Goal: Task Accomplishment & Management: Use online tool/utility

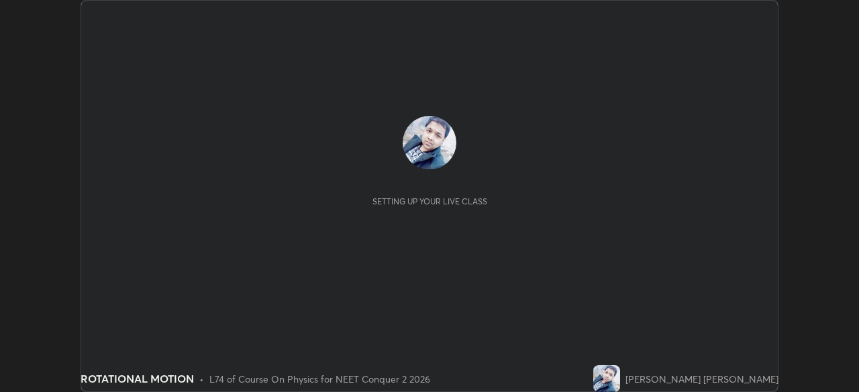
scroll to position [392, 859]
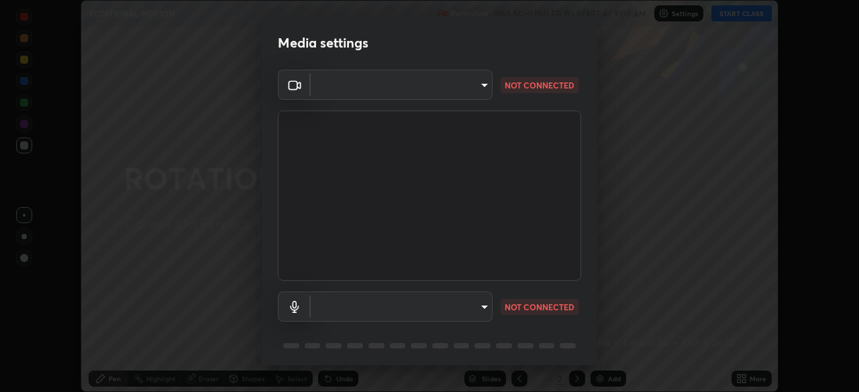
type input "948fa7bdf1557d7b90a8c57391c99ce3b3800c21834d1cf95a04e0d9860db1dc"
type input "communications"
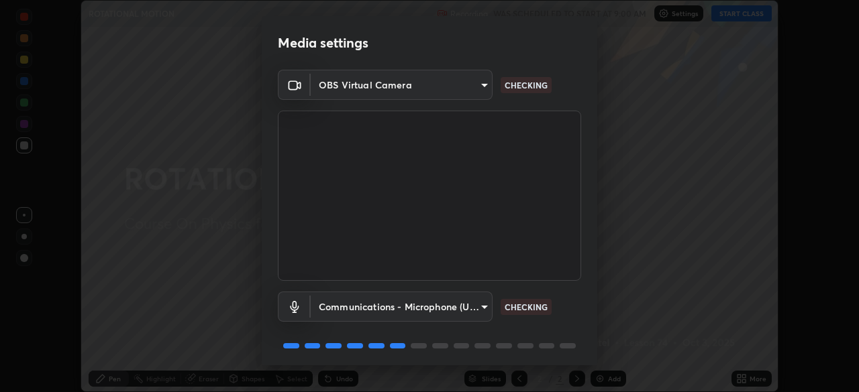
scroll to position [48, 0]
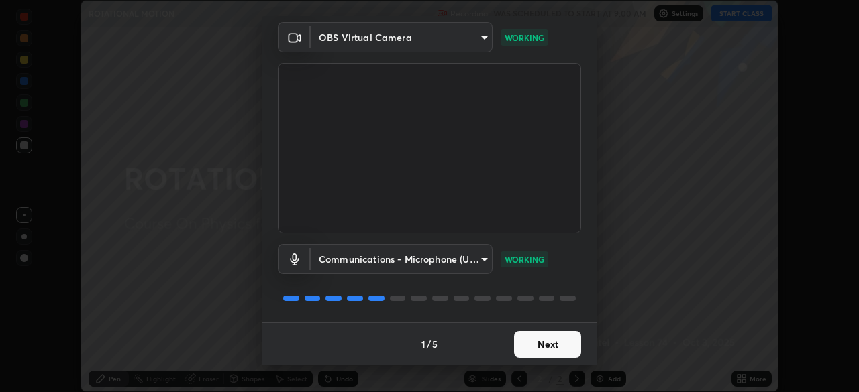
click at [559, 341] on button "Next" at bounding box center [547, 344] width 67 height 27
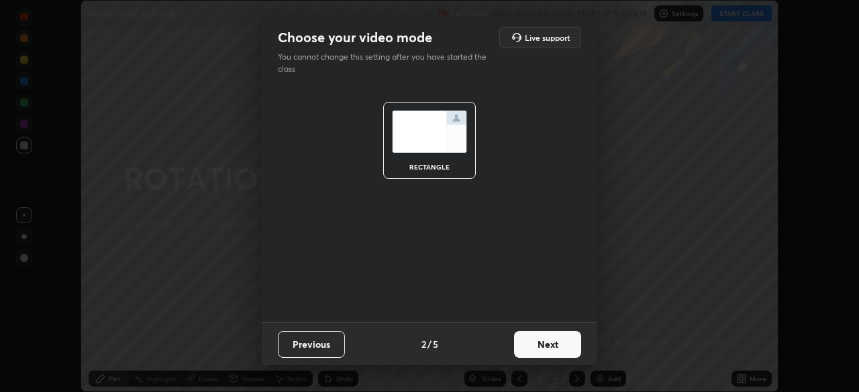
scroll to position [0, 0]
click at [561, 346] on button "Next" at bounding box center [547, 344] width 67 height 27
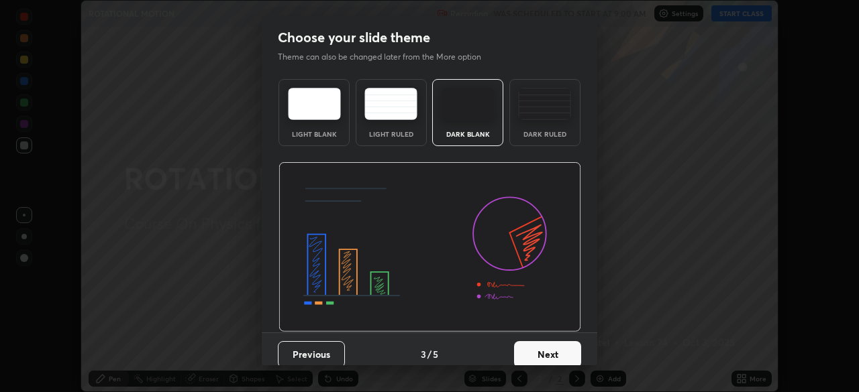
click at [561, 354] on button "Next" at bounding box center [547, 354] width 67 height 27
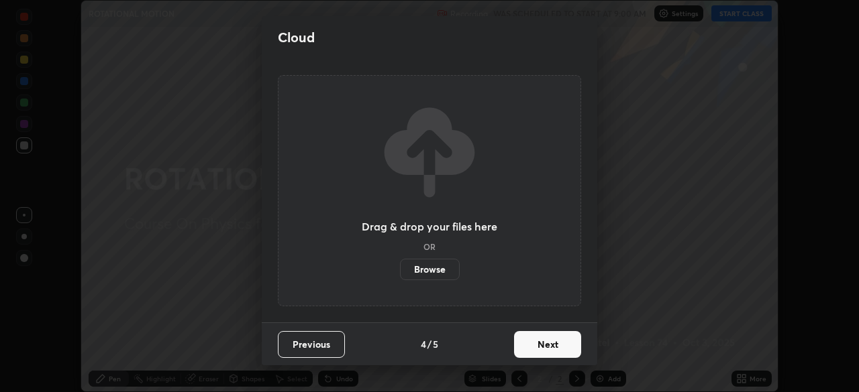
click at [553, 347] on button "Next" at bounding box center [547, 344] width 67 height 27
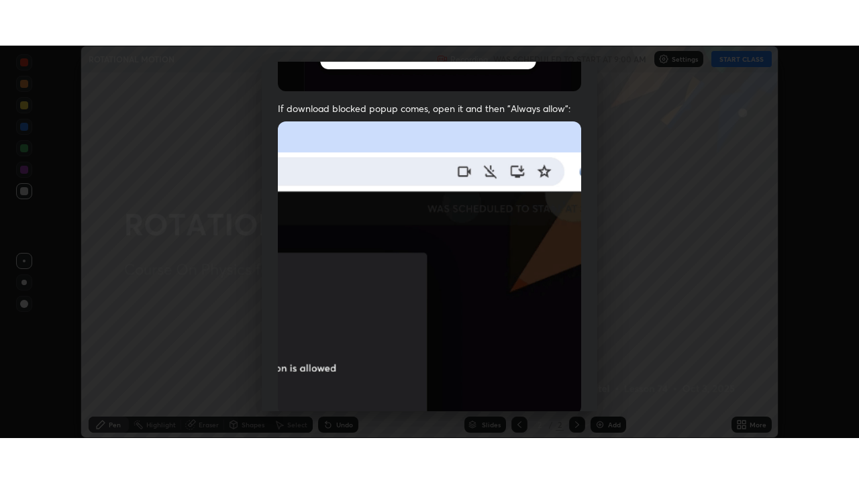
scroll to position [296, 0]
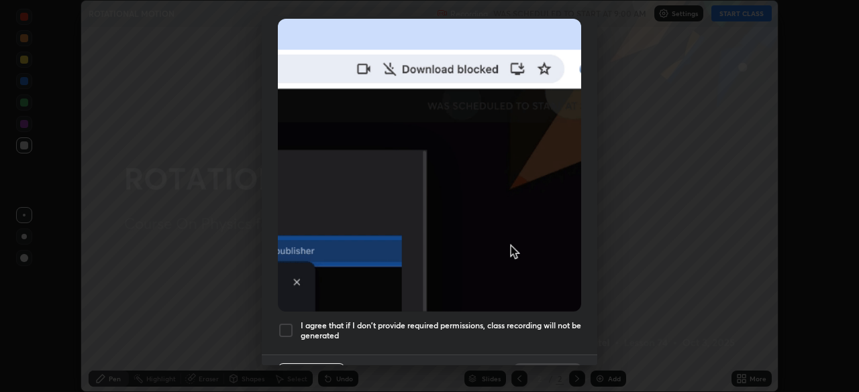
click at [288, 323] on div at bounding box center [286, 331] width 16 height 16
click at [551, 364] on button "Done" at bounding box center [547, 377] width 67 height 27
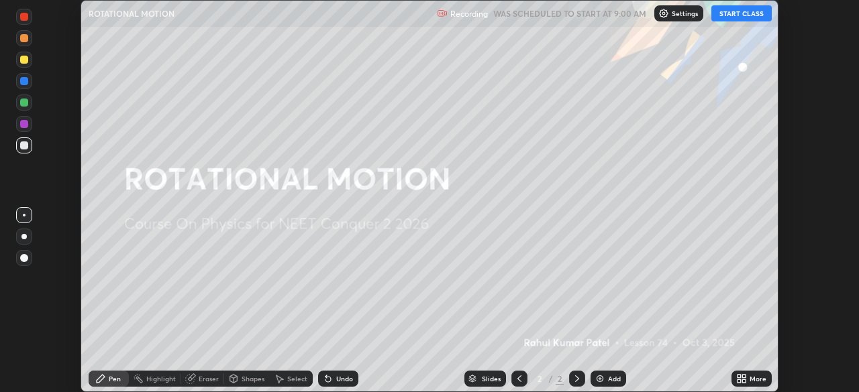
click at [751, 380] on div "More" at bounding box center [757, 379] width 17 height 7
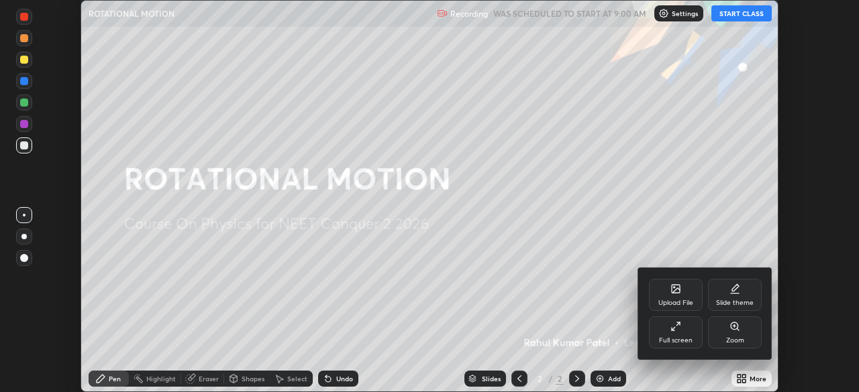
click at [684, 332] on div "Full screen" at bounding box center [676, 333] width 54 height 32
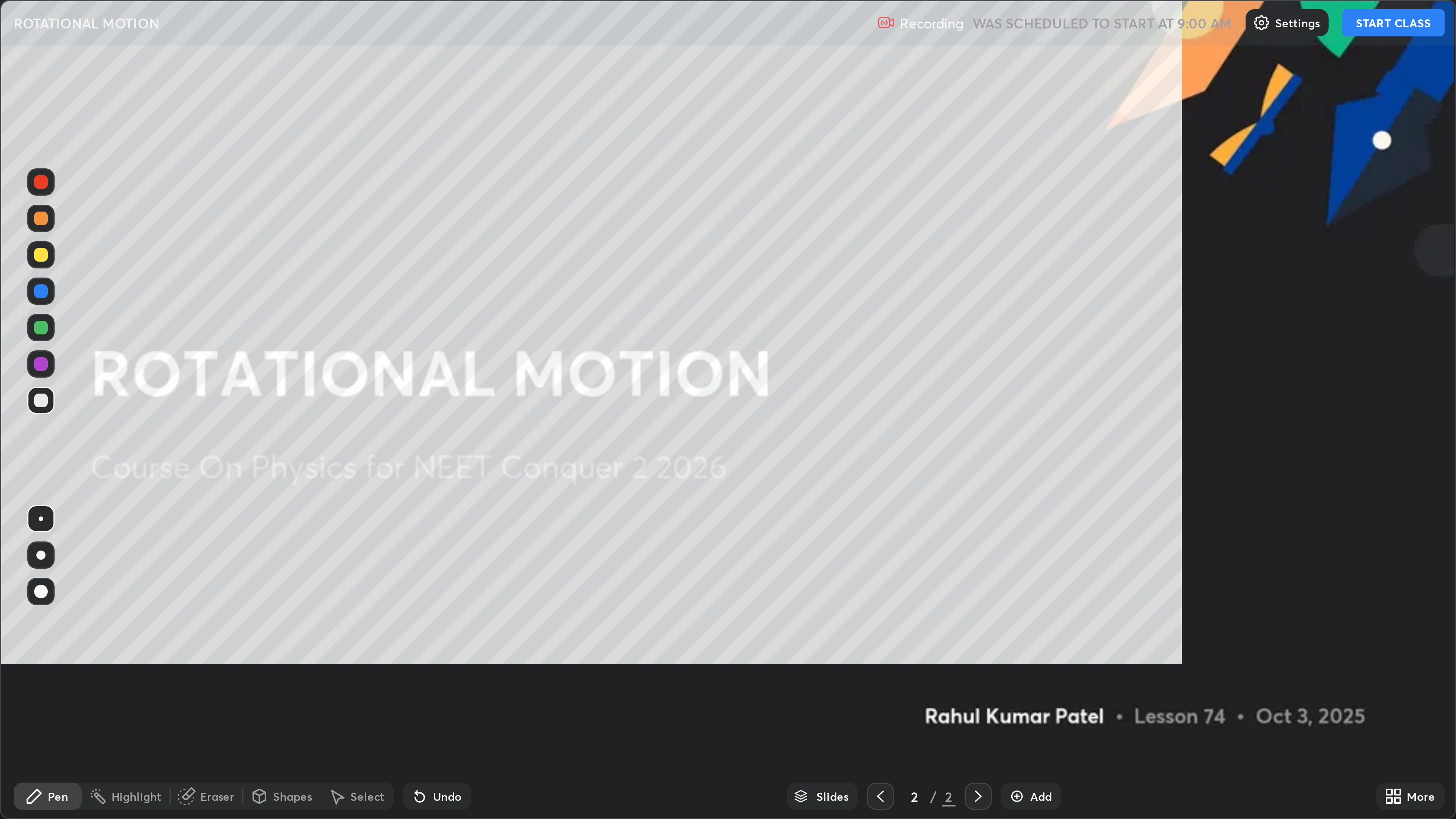
scroll to position [273, 486]
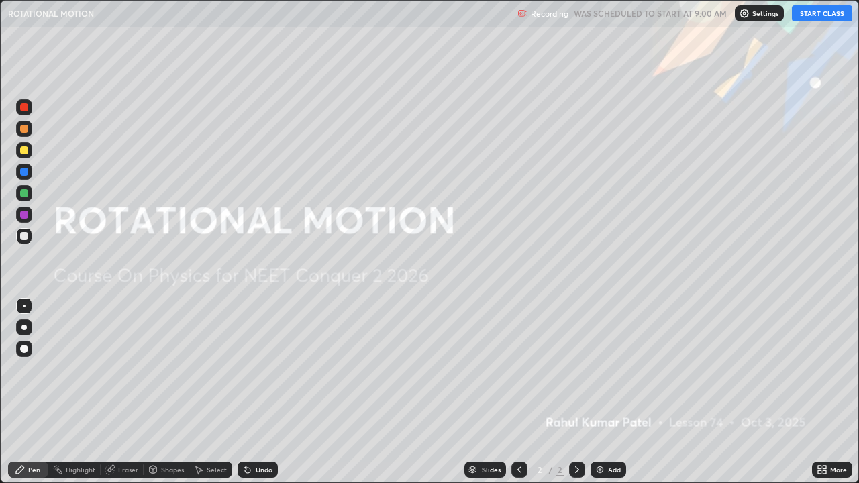
click at [604, 392] on div "Add" at bounding box center [608, 470] width 36 height 16
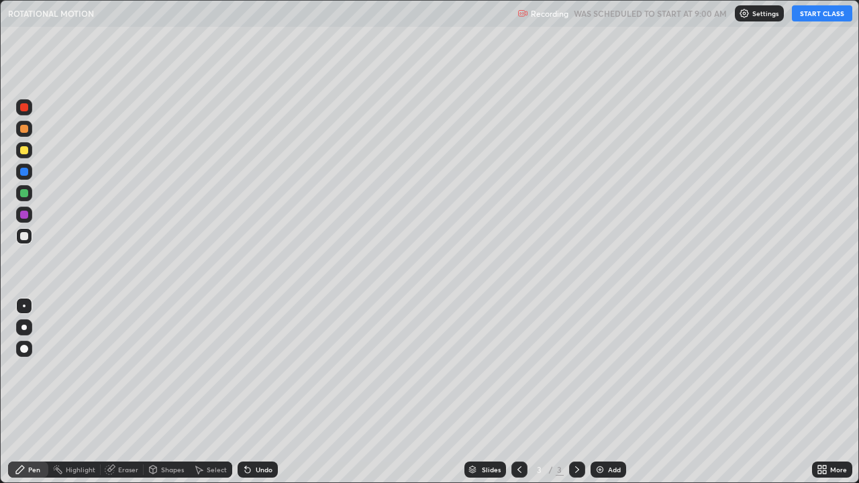
click at [814, 19] on button "START CLASS" at bounding box center [822, 13] width 60 height 16
click at [24, 130] on div at bounding box center [24, 129] width 8 height 8
click at [23, 150] on div at bounding box center [24, 150] width 8 height 8
click at [608, 392] on div "Add" at bounding box center [608, 470] width 36 height 16
click at [25, 127] on div at bounding box center [24, 129] width 8 height 8
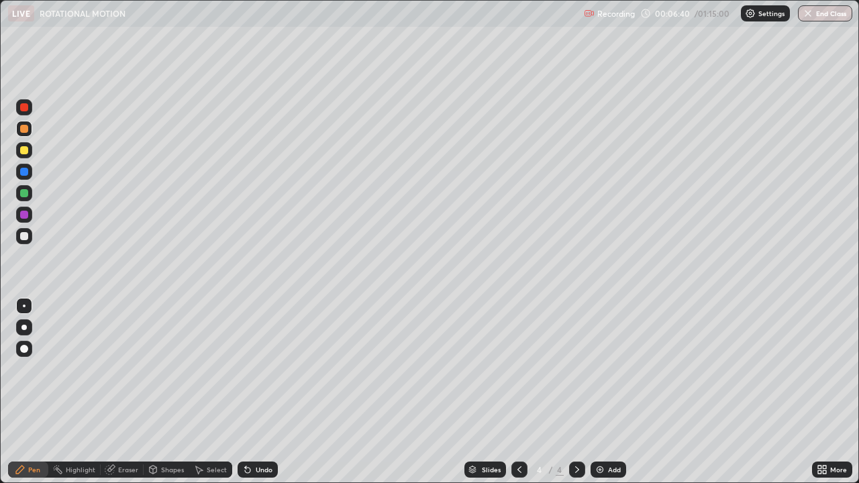
click at [519, 392] on icon at bounding box center [519, 469] width 11 height 11
click at [574, 392] on icon at bounding box center [577, 469] width 11 height 11
click at [608, 392] on div "Add" at bounding box center [614, 469] width 13 height 7
click at [258, 392] on div "Undo" at bounding box center [264, 469] width 17 height 7
click at [176, 392] on div "Shapes" at bounding box center [172, 469] width 23 height 7
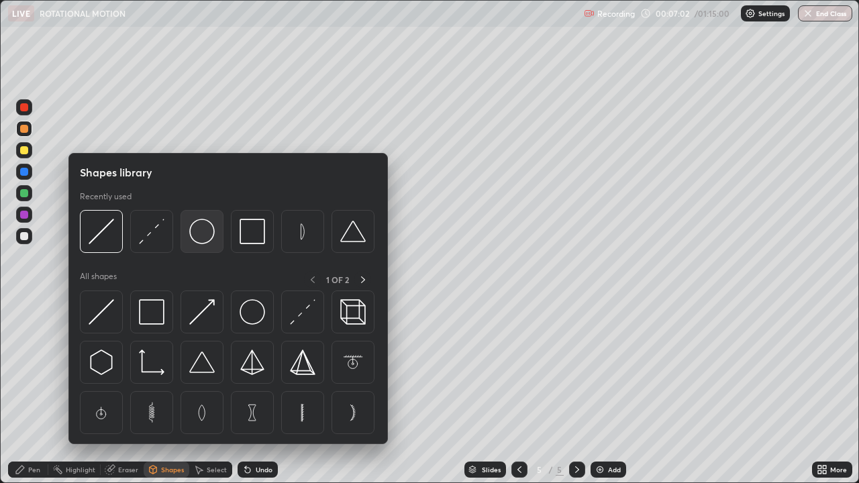
click at [210, 238] on img at bounding box center [201, 231] width 25 height 25
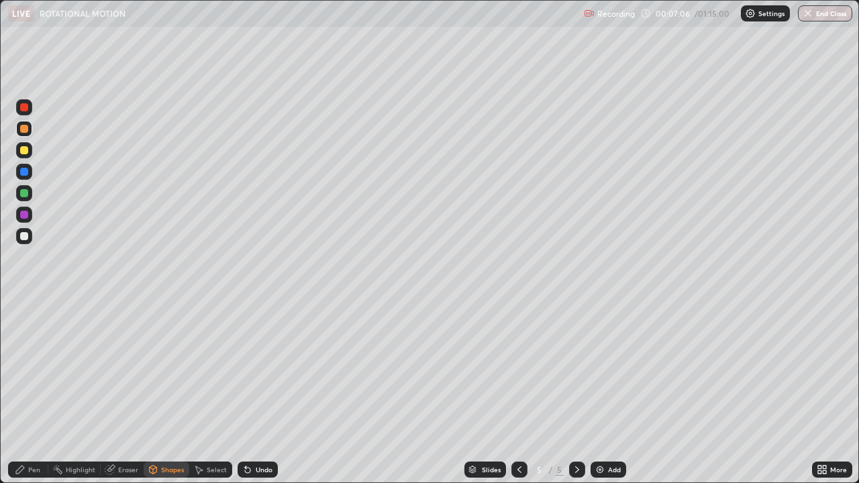
click at [33, 392] on div "Pen" at bounding box center [34, 469] width 12 height 7
click at [174, 392] on div "Shapes" at bounding box center [172, 469] width 23 height 7
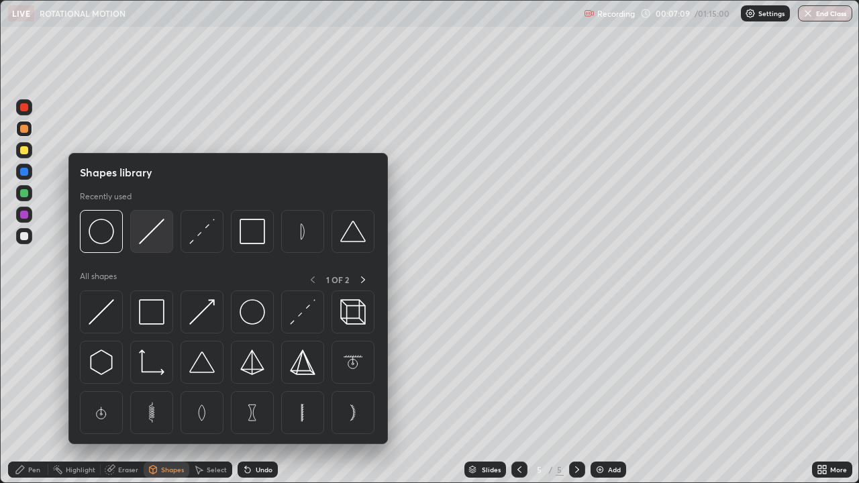
click at [158, 237] on img at bounding box center [151, 231] width 25 height 25
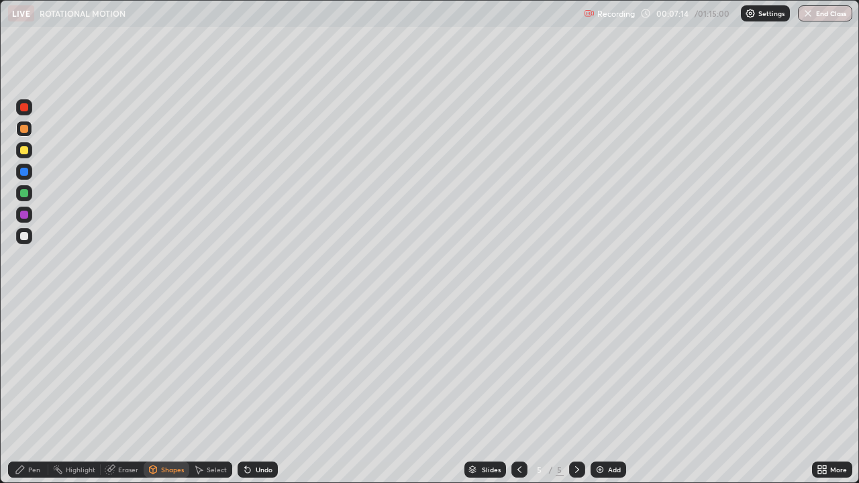
click at [36, 392] on div "Pen" at bounding box center [34, 469] width 12 height 7
click at [27, 233] on div at bounding box center [24, 236] width 8 height 8
click at [23, 192] on div at bounding box center [24, 193] width 8 height 8
click at [259, 392] on div "Undo" at bounding box center [264, 469] width 17 height 7
click at [613, 392] on div "Add" at bounding box center [614, 469] width 13 height 7
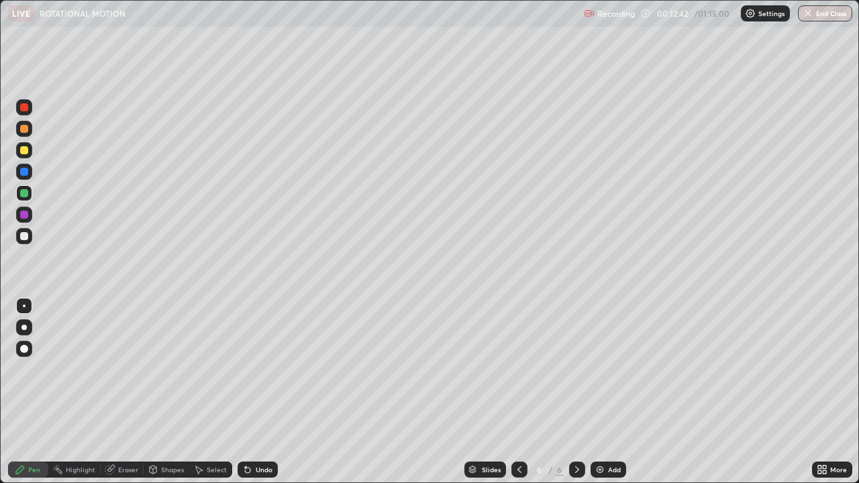
click at [26, 132] on div at bounding box center [24, 129] width 8 height 8
click at [176, 392] on div "Shapes" at bounding box center [172, 469] width 23 height 7
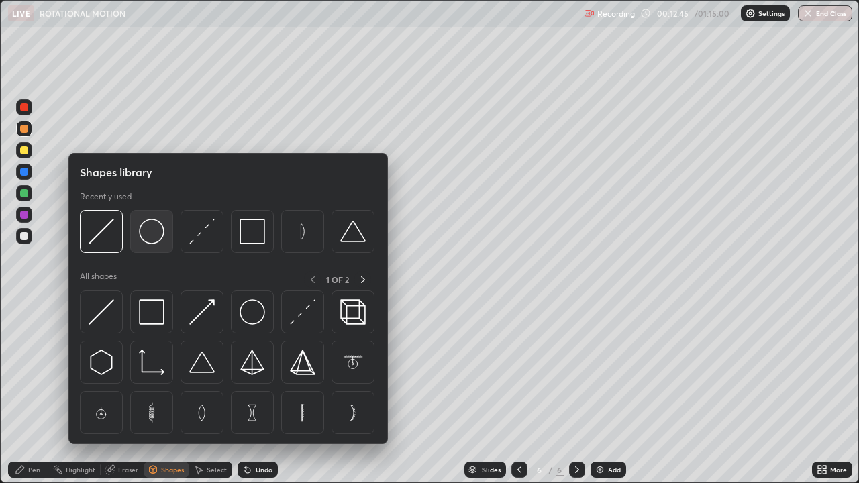
click at [162, 234] on img at bounding box center [151, 231] width 25 height 25
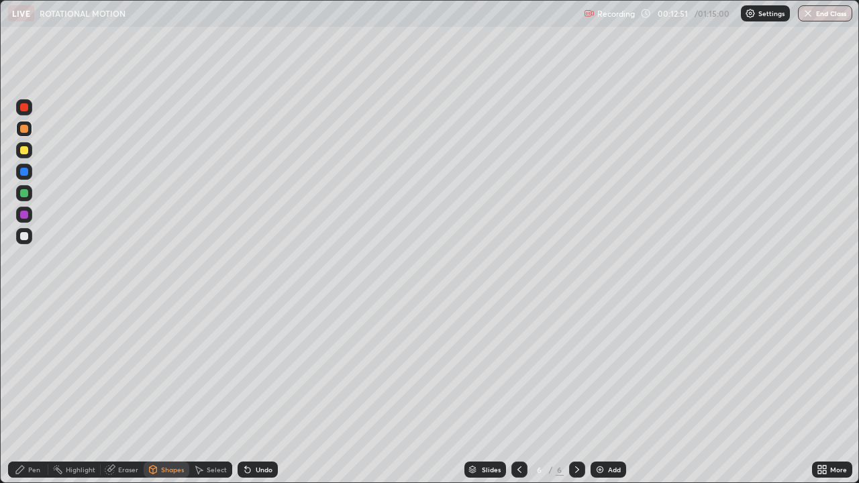
click at [256, 392] on div "Undo" at bounding box center [257, 470] width 40 height 16
click at [263, 392] on div "Undo" at bounding box center [264, 469] width 17 height 7
click at [262, 392] on div "Undo" at bounding box center [257, 470] width 40 height 16
click at [46, 392] on div "Pen" at bounding box center [28, 470] width 40 height 16
click at [178, 392] on div "Shapes" at bounding box center [172, 469] width 23 height 7
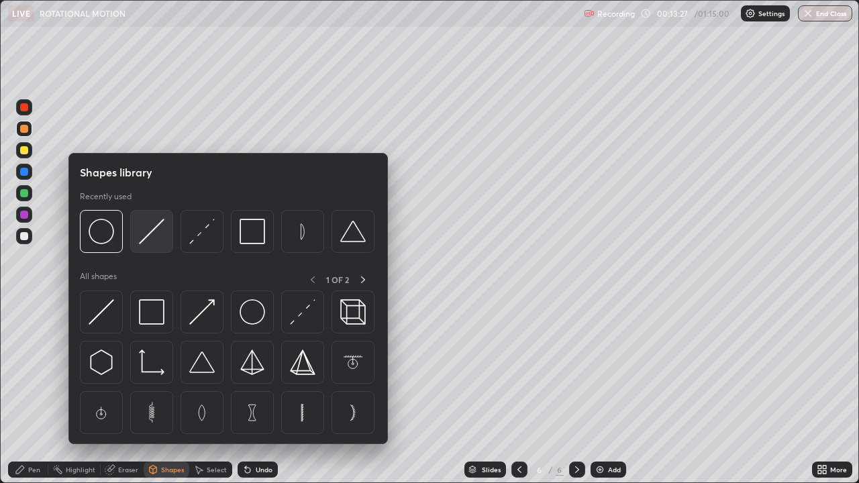
click at [152, 233] on img at bounding box center [151, 231] width 25 height 25
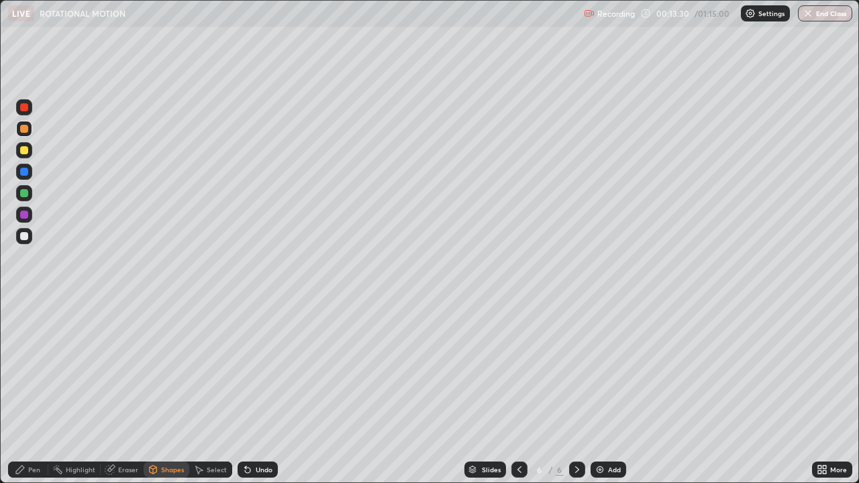
click at [258, 392] on div "Undo" at bounding box center [257, 470] width 40 height 16
click at [42, 392] on div "Pen" at bounding box center [28, 470] width 40 height 16
click at [25, 150] on div at bounding box center [24, 150] width 8 height 8
click at [607, 392] on div "Add" at bounding box center [608, 470] width 36 height 16
click at [518, 392] on icon at bounding box center [519, 469] width 11 height 11
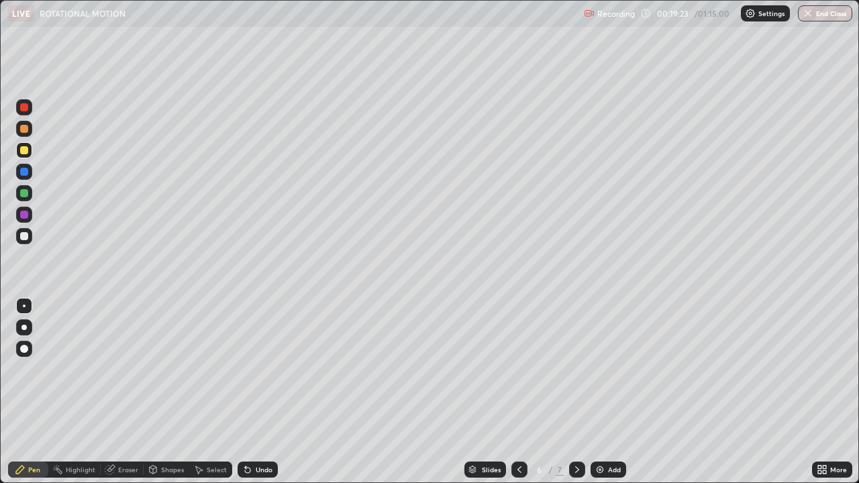
click at [519, 392] on icon at bounding box center [519, 469] width 11 height 11
click at [575, 392] on icon at bounding box center [577, 469] width 11 height 11
click at [580, 392] on icon at bounding box center [577, 469] width 11 height 11
click at [519, 392] on icon at bounding box center [519, 469] width 11 height 11
click at [603, 392] on img at bounding box center [599, 469] width 11 height 11
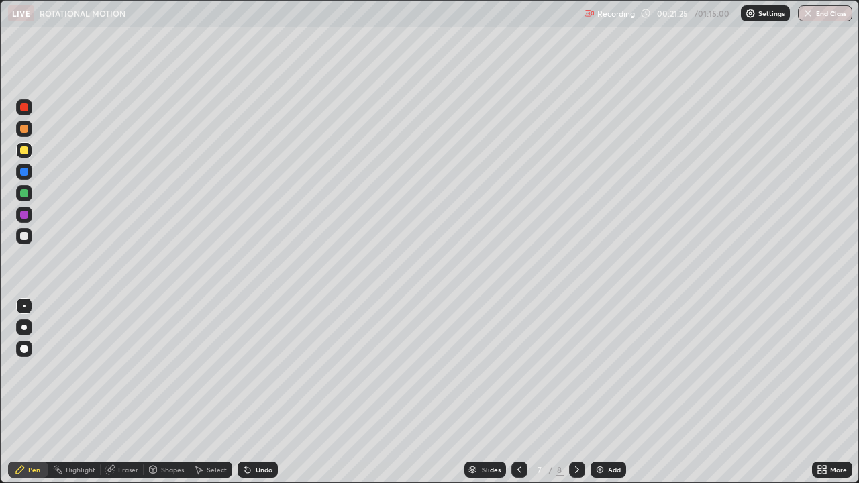
click at [166, 392] on div "Shapes" at bounding box center [172, 469] width 23 height 7
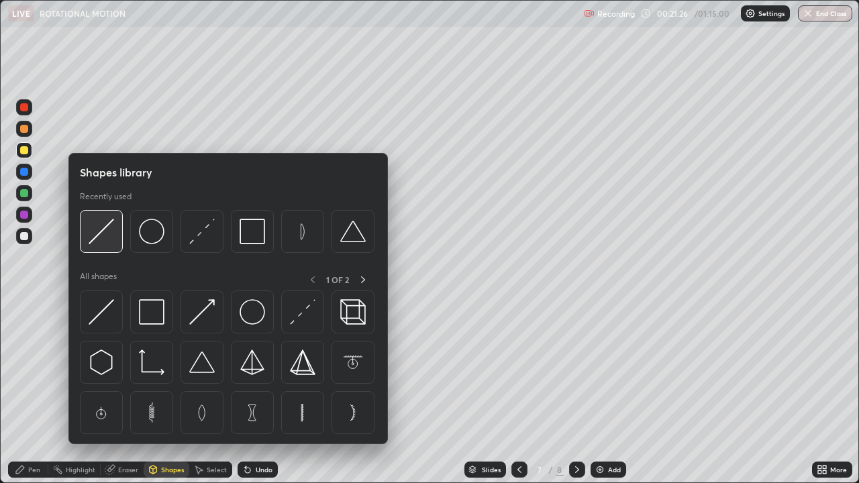
click at [102, 237] on img at bounding box center [101, 231] width 25 height 25
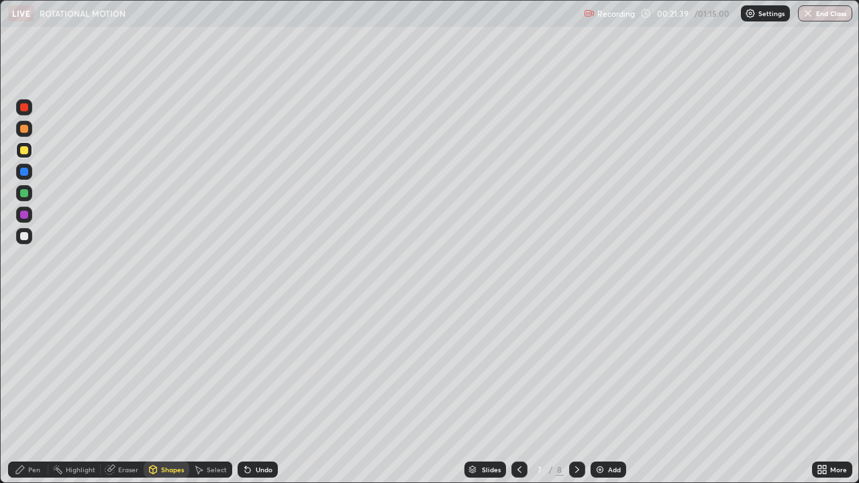
click at [35, 392] on div "Pen" at bounding box center [34, 469] width 12 height 7
click at [256, 392] on div "Undo" at bounding box center [264, 469] width 17 height 7
click at [262, 392] on div "Undo" at bounding box center [264, 469] width 17 height 7
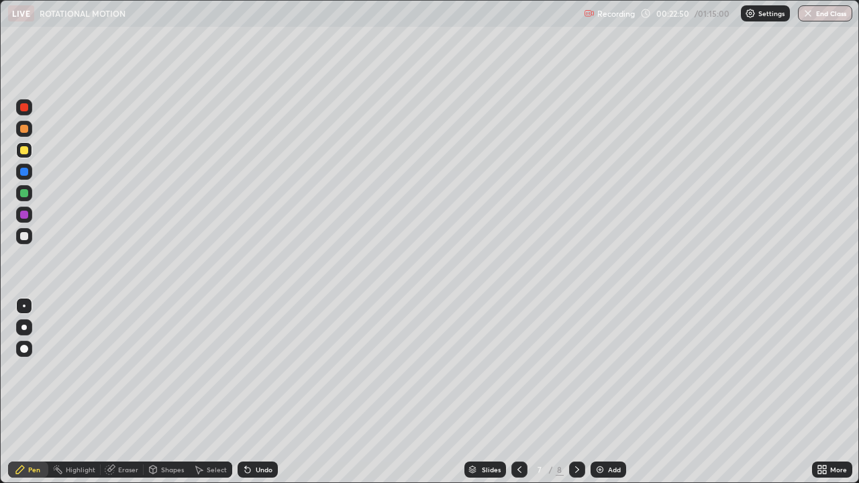
click at [260, 392] on div "Undo" at bounding box center [264, 469] width 17 height 7
click at [259, 392] on div "Undo" at bounding box center [264, 469] width 17 height 7
click at [174, 392] on div "Shapes" at bounding box center [172, 469] width 23 height 7
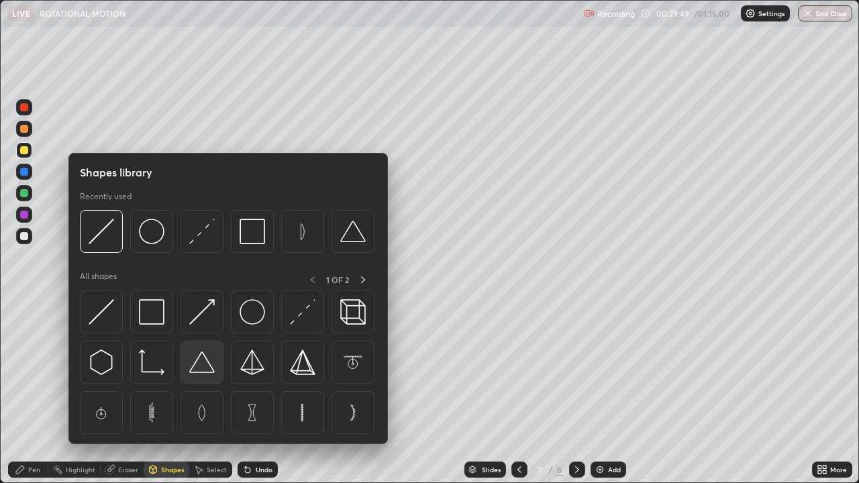
click at [205, 364] on img at bounding box center [201, 362] width 25 height 25
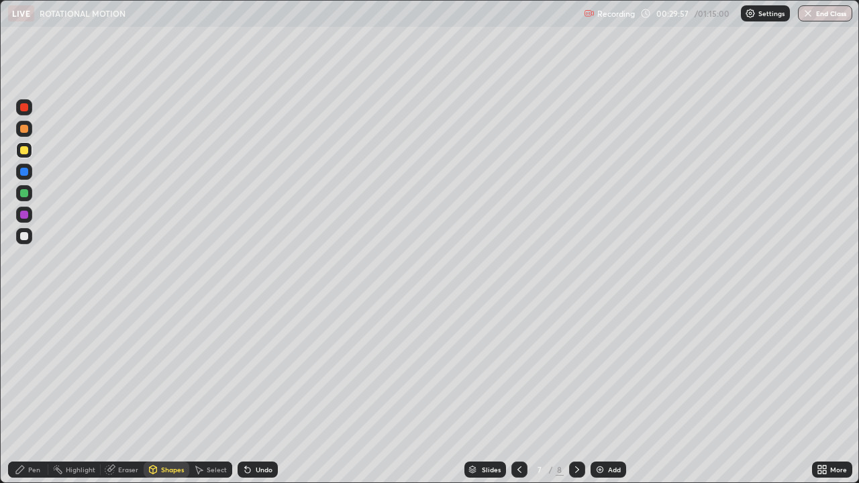
click at [36, 392] on div "Pen" at bounding box center [34, 469] width 12 height 7
click at [31, 195] on div at bounding box center [24, 193] width 16 height 16
click at [26, 235] on div at bounding box center [24, 236] width 8 height 8
click at [256, 392] on div "Undo" at bounding box center [264, 469] width 17 height 7
click at [128, 392] on div "Eraser" at bounding box center [128, 469] width 20 height 7
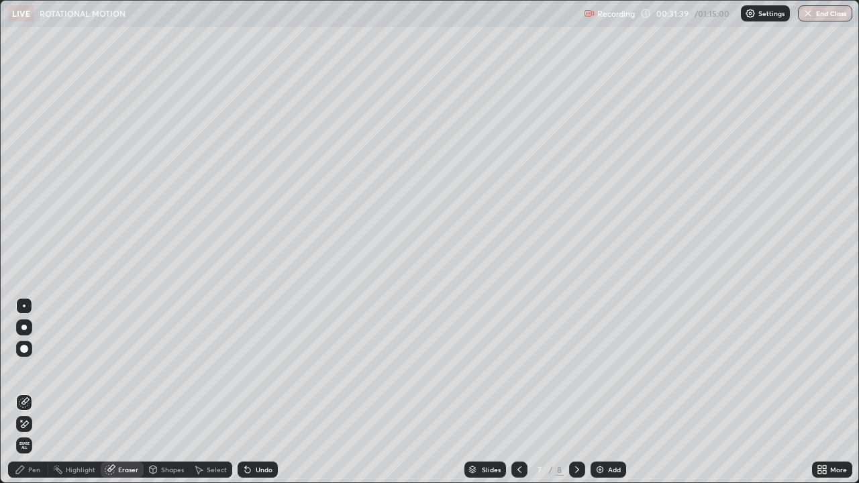
click at [40, 392] on div "Pen" at bounding box center [28, 470] width 40 height 16
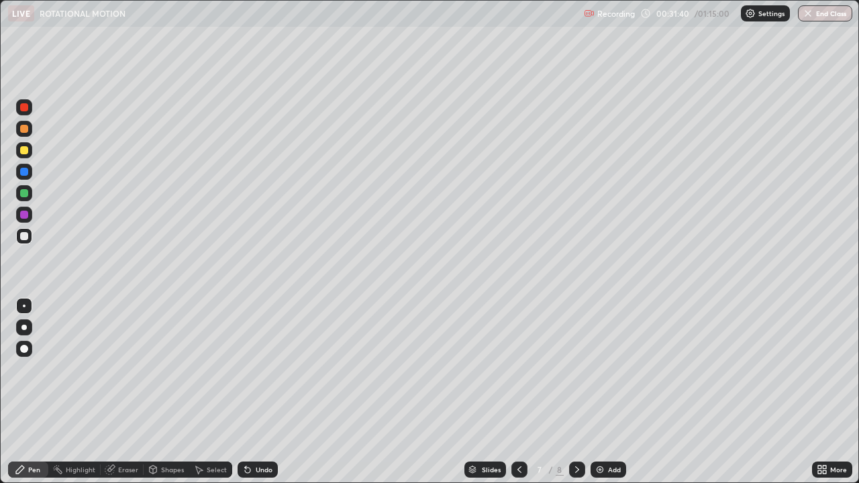
click at [27, 193] on div at bounding box center [24, 193] width 8 height 8
click at [27, 216] on div at bounding box center [24, 215] width 8 height 8
click at [608, 392] on div "Add" at bounding box center [614, 469] width 13 height 7
click at [162, 392] on div "Shapes" at bounding box center [172, 469] width 23 height 7
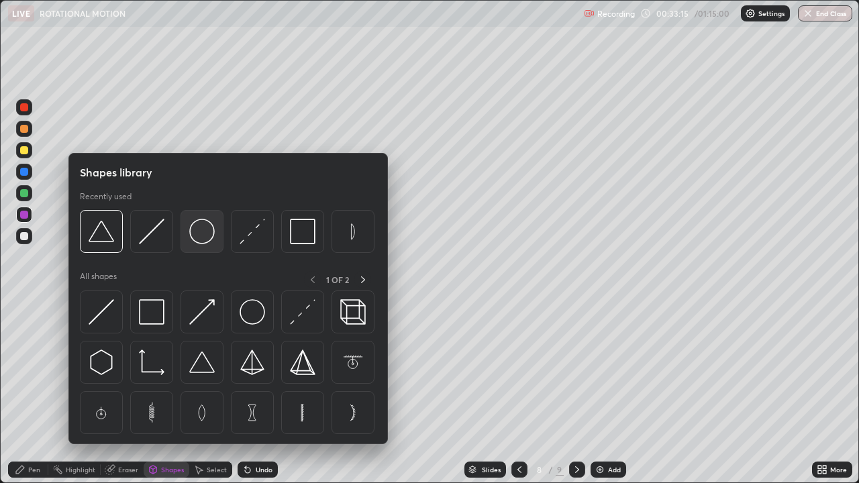
click at [203, 235] on img at bounding box center [201, 231] width 25 height 25
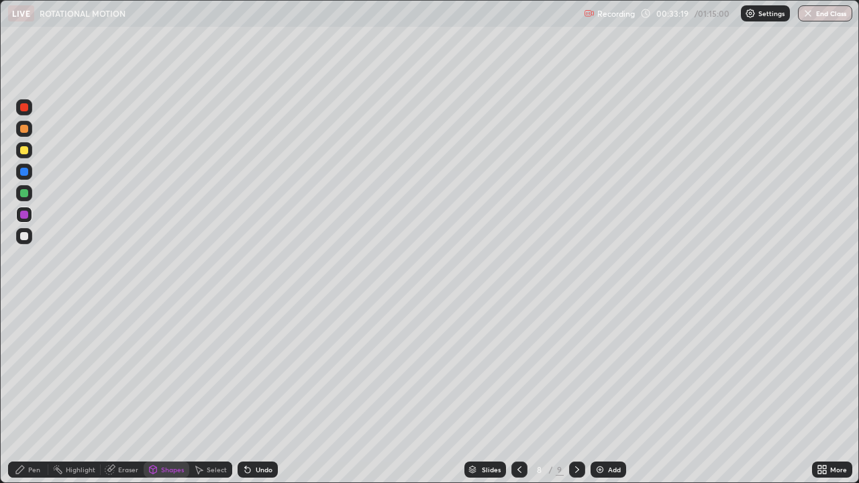
click at [38, 392] on div "Pen" at bounding box center [34, 469] width 12 height 7
click at [168, 392] on div "Shapes" at bounding box center [172, 469] width 23 height 7
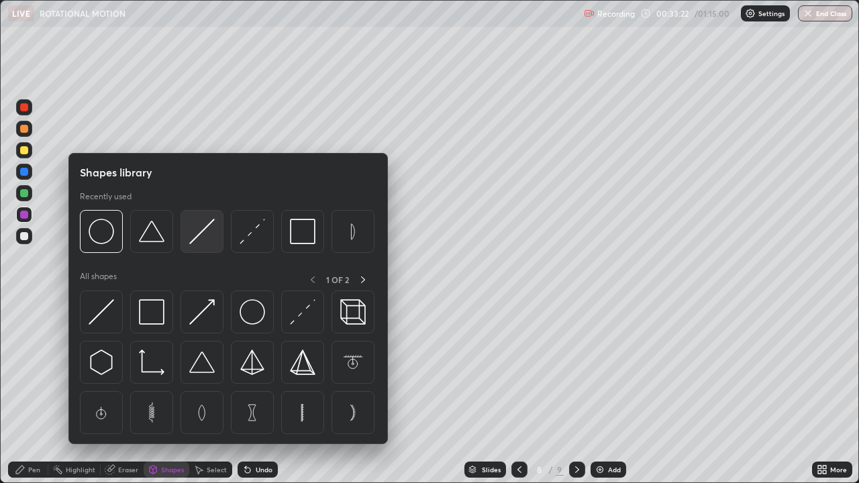
click at [199, 233] on img at bounding box center [201, 231] width 25 height 25
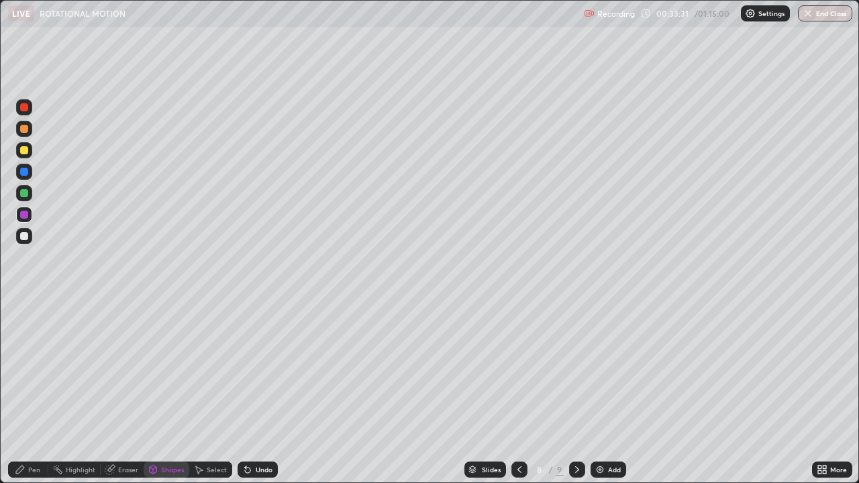
click at [164, 392] on div "Shapes" at bounding box center [172, 469] width 23 height 7
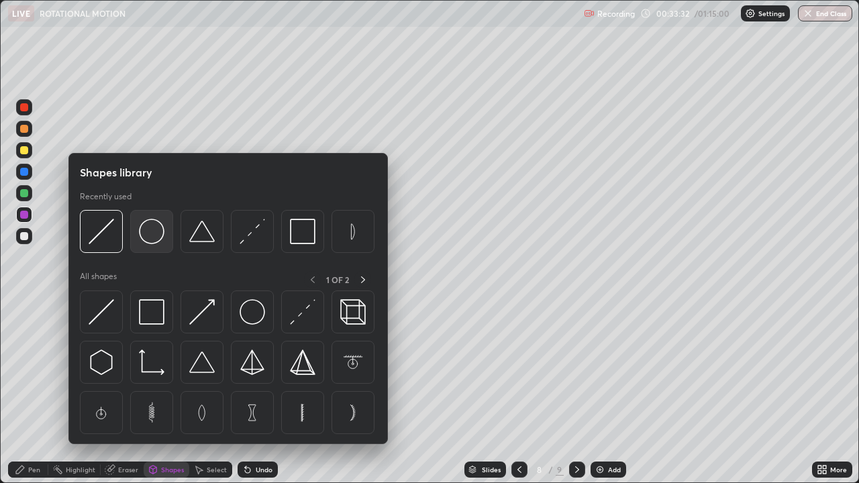
click at [160, 240] on img at bounding box center [151, 231] width 25 height 25
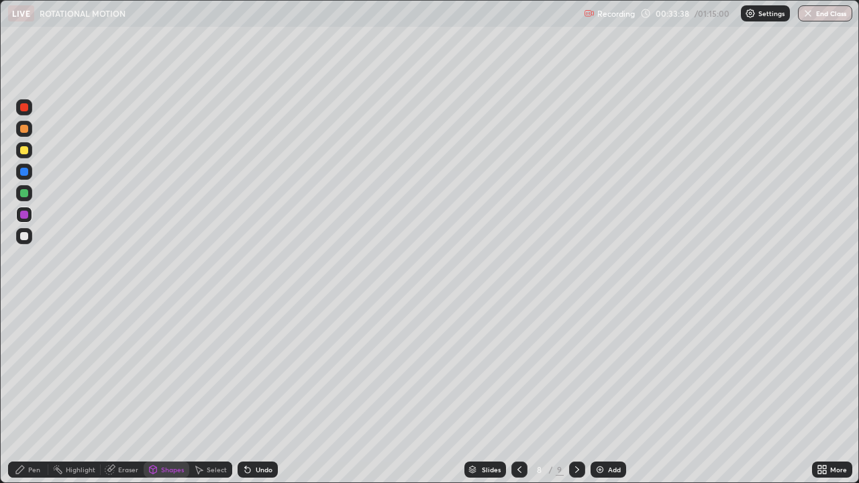
click at [260, 392] on div "Undo" at bounding box center [264, 469] width 17 height 7
click at [262, 392] on div "Undo" at bounding box center [264, 469] width 17 height 7
click at [38, 392] on div "Pen" at bounding box center [34, 469] width 12 height 7
click at [29, 241] on div at bounding box center [24, 236] width 16 height 16
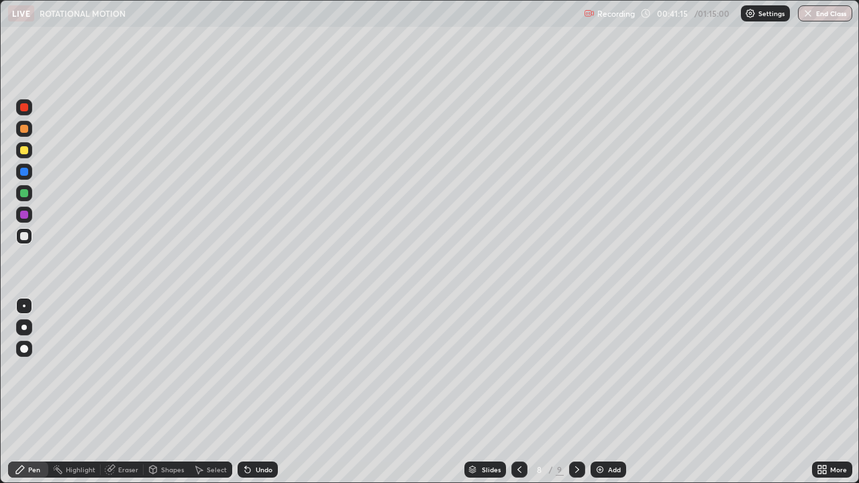
click at [30, 156] on div at bounding box center [24, 150] width 16 height 16
click at [256, 392] on div "Undo" at bounding box center [264, 469] width 17 height 7
click at [27, 126] on div at bounding box center [24, 129] width 8 height 8
click at [609, 392] on div "Add" at bounding box center [614, 469] width 13 height 7
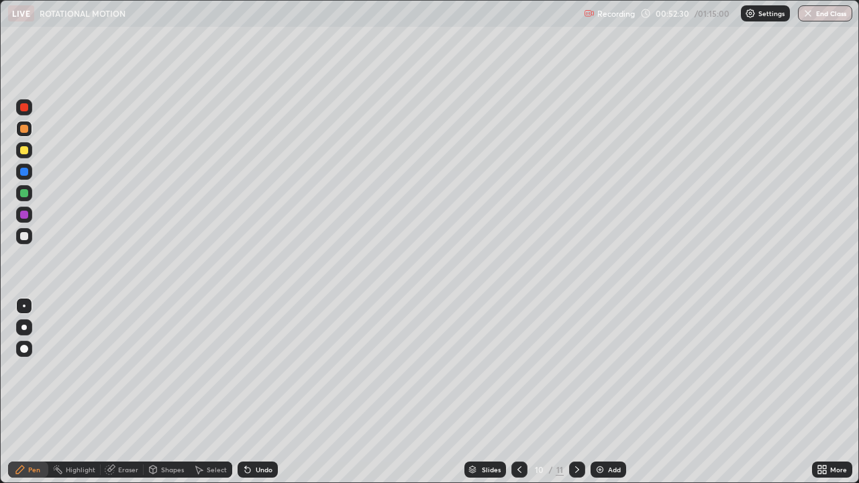
click at [135, 392] on div "Eraser" at bounding box center [128, 469] width 20 height 7
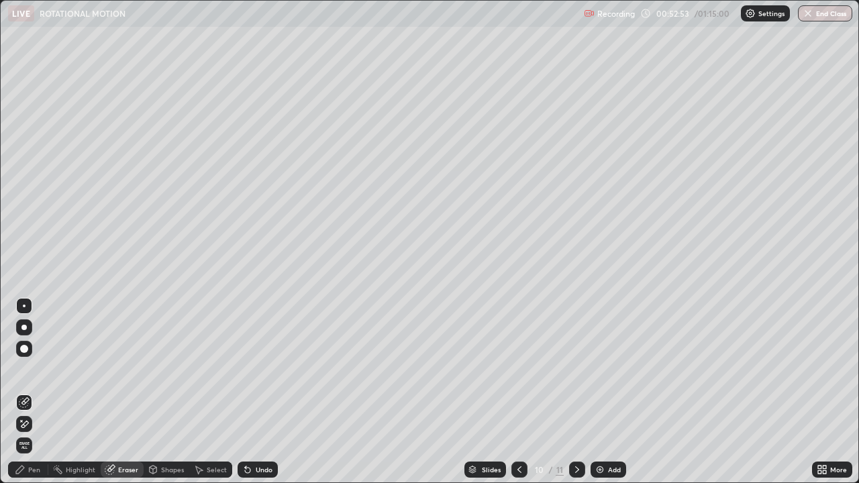
click at [518, 392] on icon at bounding box center [519, 469] width 11 height 11
click at [32, 392] on div "Pen" at bounding box center [28, 470] width 40 height 16
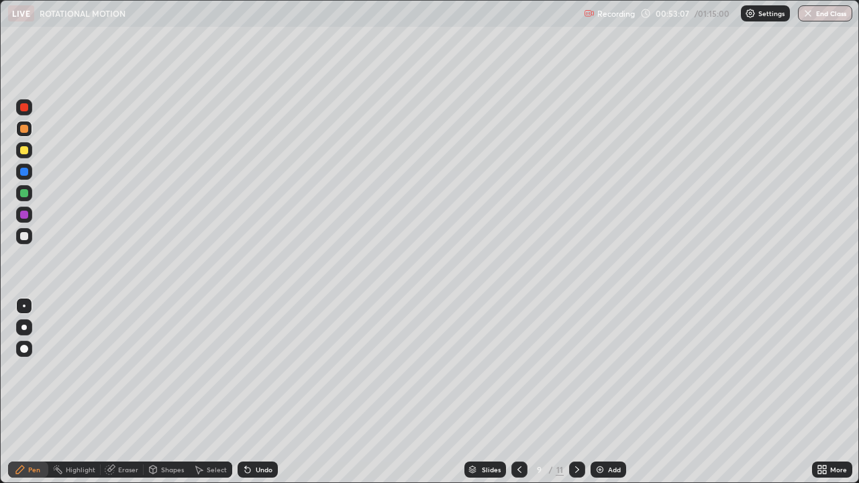
click at [576, 392] on icon at bounding box center [577, 469] width 11 height 11
click at [26, 237] on div at bounding box center [24, 236] width 8 height 8
click at [252, 392] on div "Undo" at bounding box center [257, 470] width 40 height 16
click at [251, 392] on div "Undo" at bounding box center [257, 470] width 40 height 16
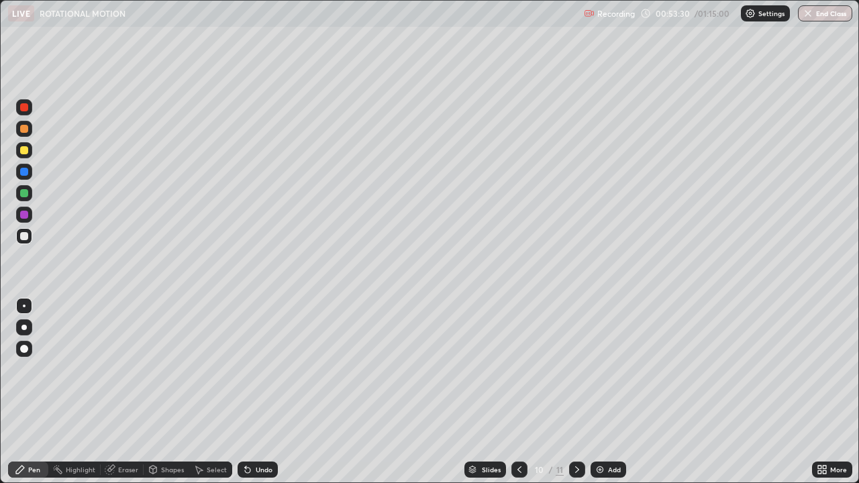
click at [256, 392] on div "Undo" at bounding box center [264, 469] width 17 height 7
click at [245, 392] on icon at bounding box center [245, 466] width 1 height 1
click at [814, 13] on button "End Class" at bounding box center [825, 13] width 54 height 16
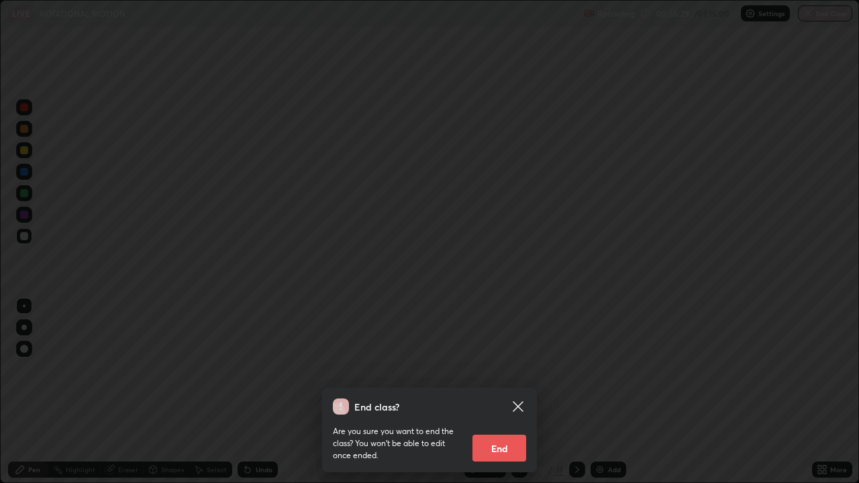
click at [498, 392] on button "End" at bounding box center [499, 448] width 54 height 27
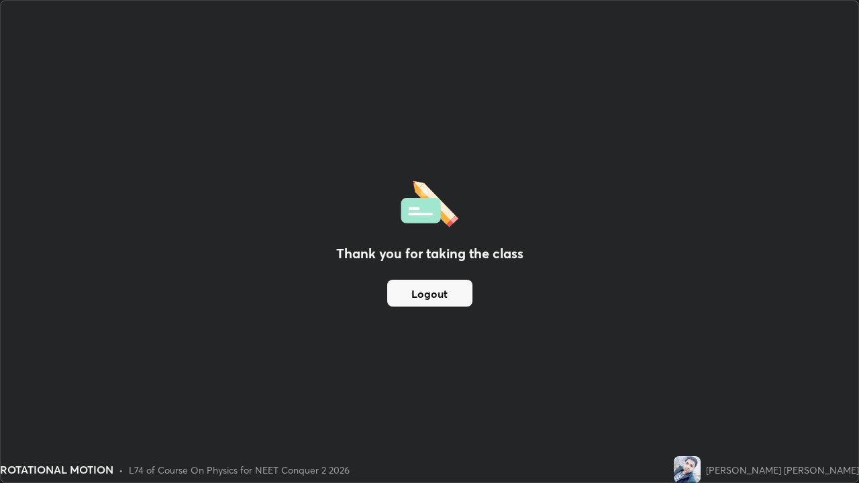
click at [852, 392] on div "Thank you for taking the class Logout" at bounding box center [429, 242] width 857 height 482
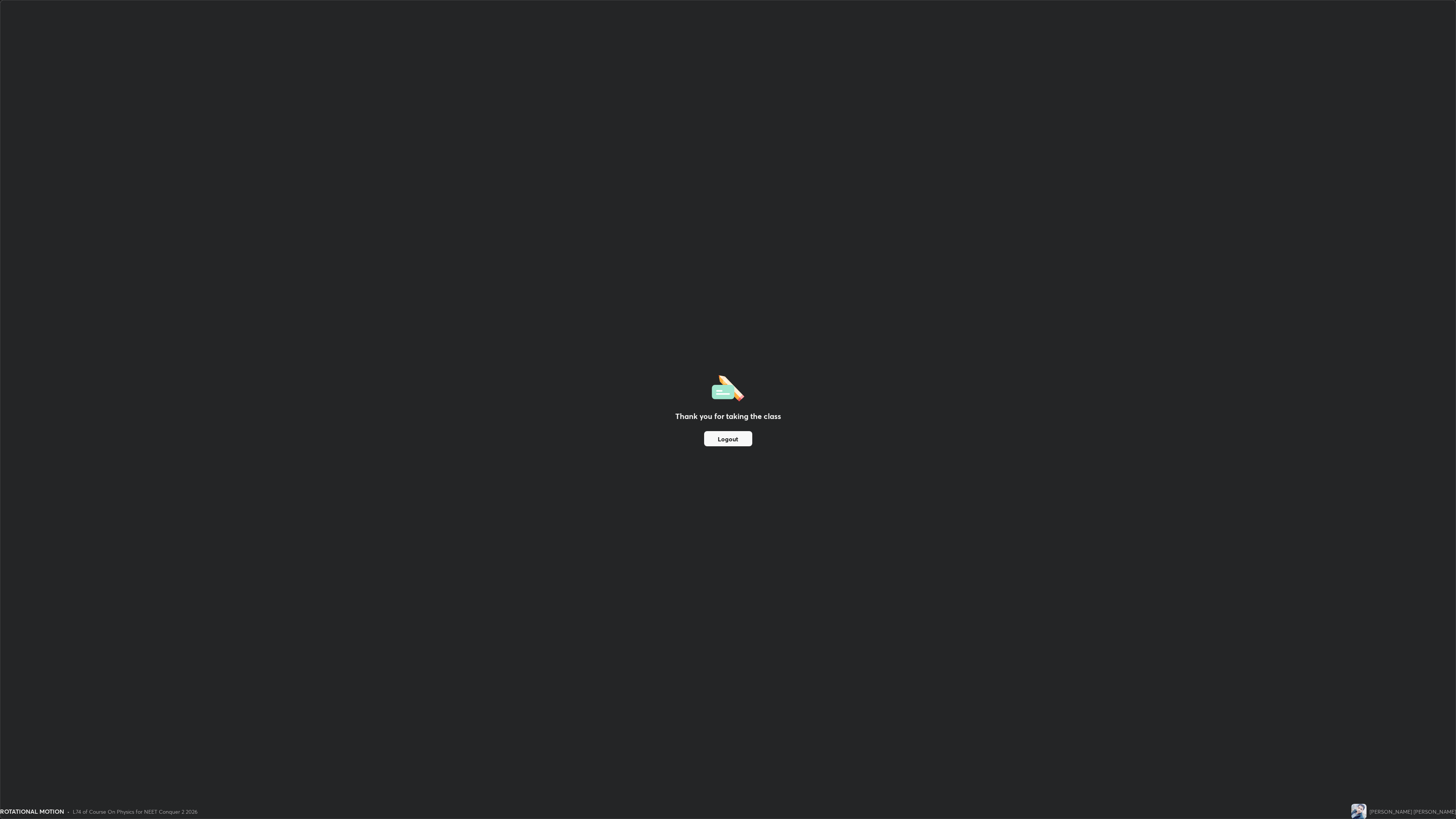
scroll to position [819, 1456]
